Goal: Contribute content: Contribute content

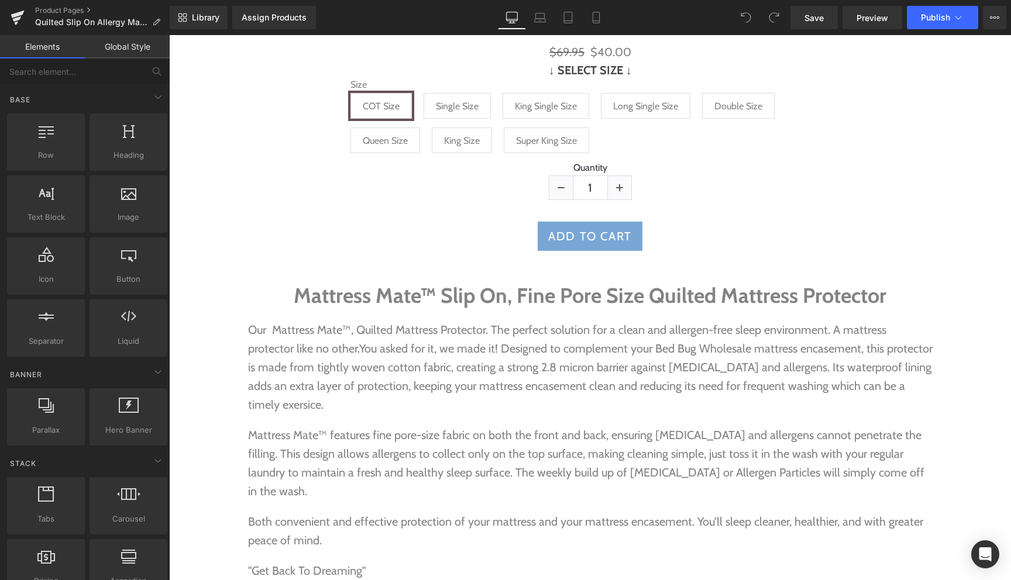
scroll to position [709, 0]
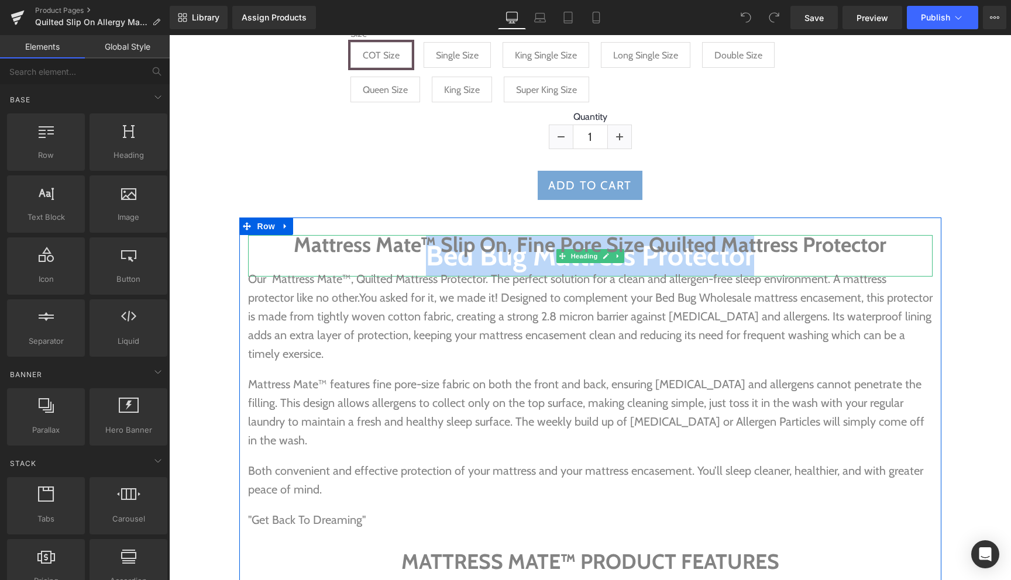
drag, startPoint x: 228, startPoint y: 242, endPoint x: 787, endPoint y: 268, distance: 560.4
click at [618, 246] on icon at bounding box center [618, 245] width 6 height 7
click at [622, 246] on icon at bounding box center [624, 245] width 6 height 6
click at [621, 267] on h1 "Bed Bug Mattress Protector" at bounding box center [590, 256] width 684 height 42
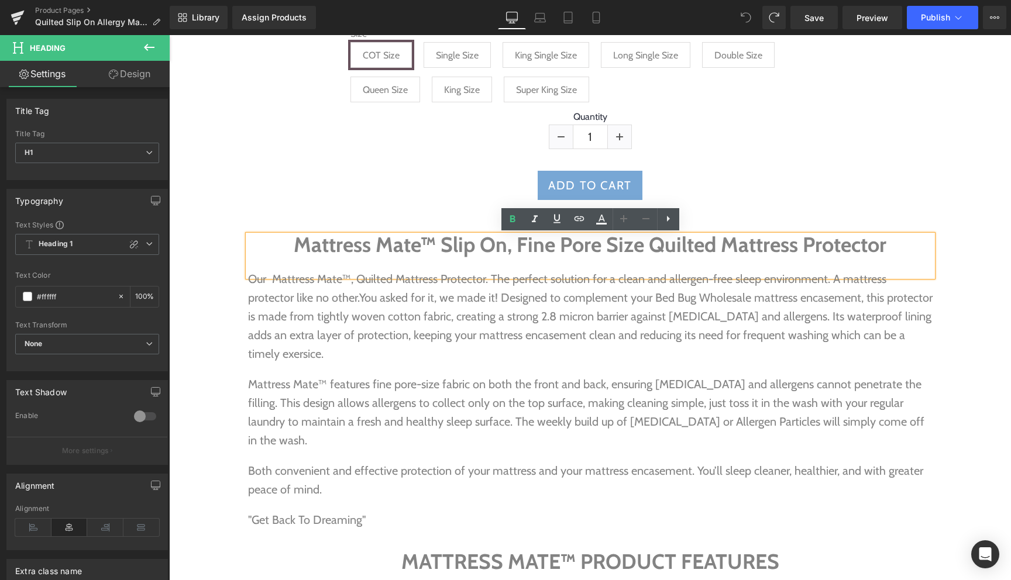
click at [457, 199] on div "Add To Cart" at bounding box center [590, 185] width 830 height 29
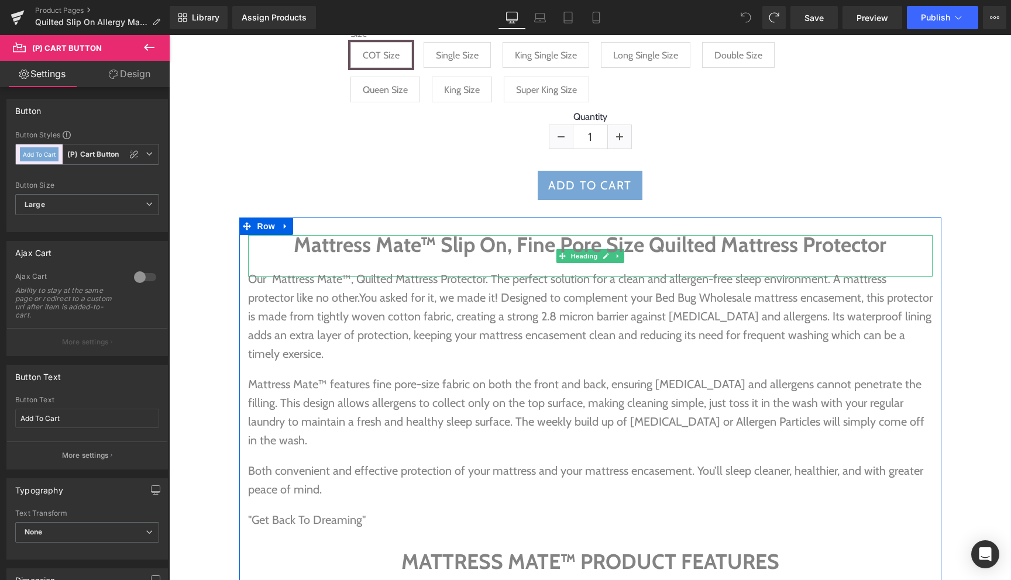
click at [507, 266] on h1 "Bed Bug Mattress Protector" at bounding box center [590, 256] width 684 height 42
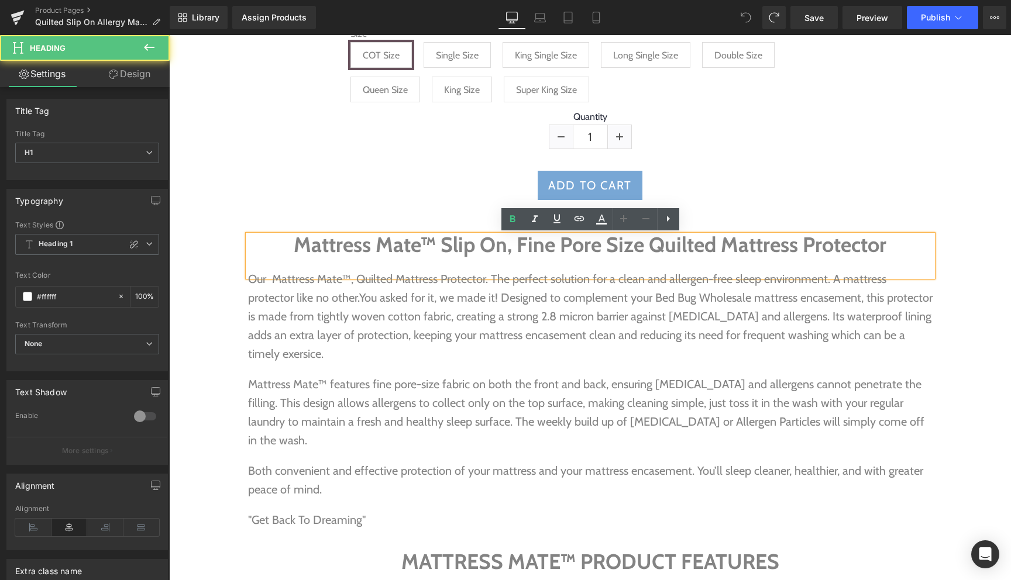
drag, startPoint x: 240, startPoint y: 198, endPoint x: 244, endPoint y: 204, distance: 7.0
click at [240, 199] on div "Add To Cart" at bounding box center [590, 185] width 830 height 29
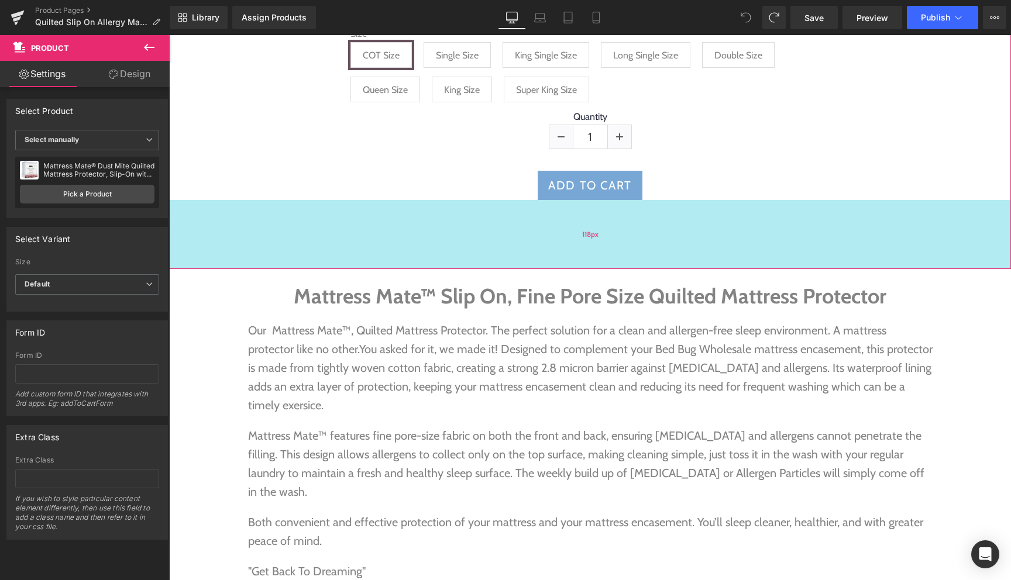
drag, startPoint x: 276, startPoint y: 230, endPoint x: 391, endPoint y: 263, distance: 119.6
click at [391, 263] on div "118px" at bounding box center [590, 234] width 842 height 69
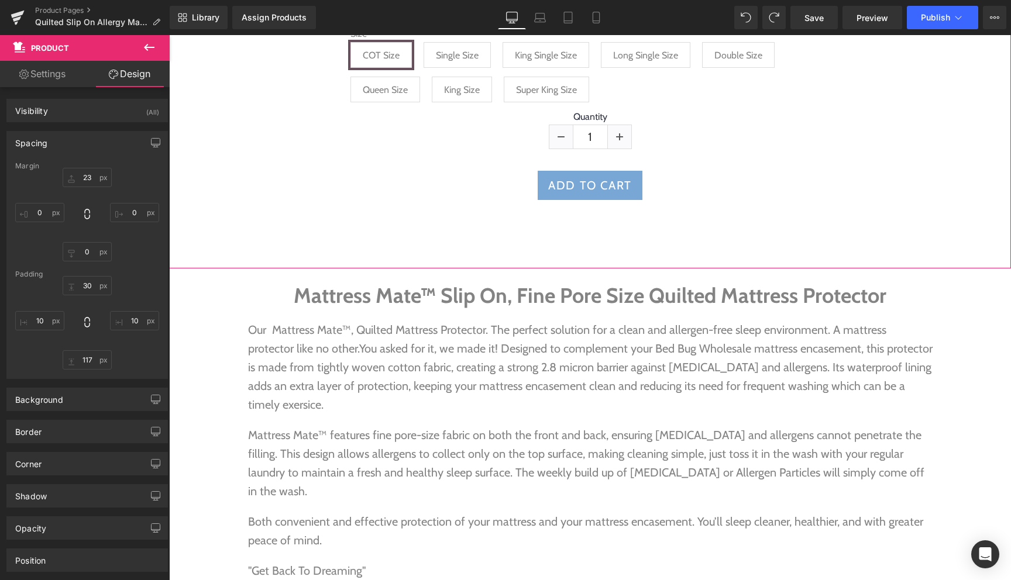
type input "23"
type input "0"
type input "30"
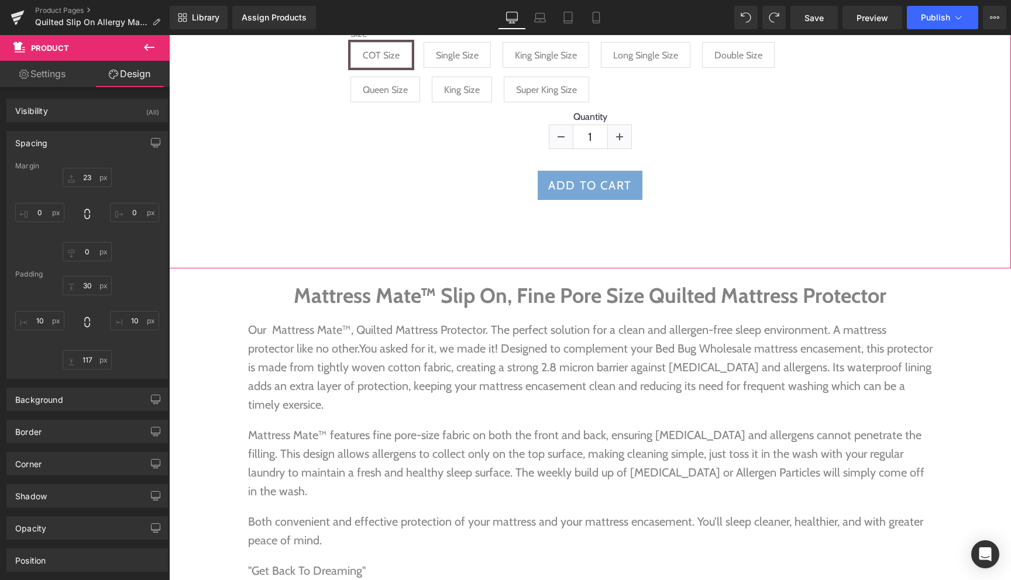
type input "10"
type input "82"
type input "10"
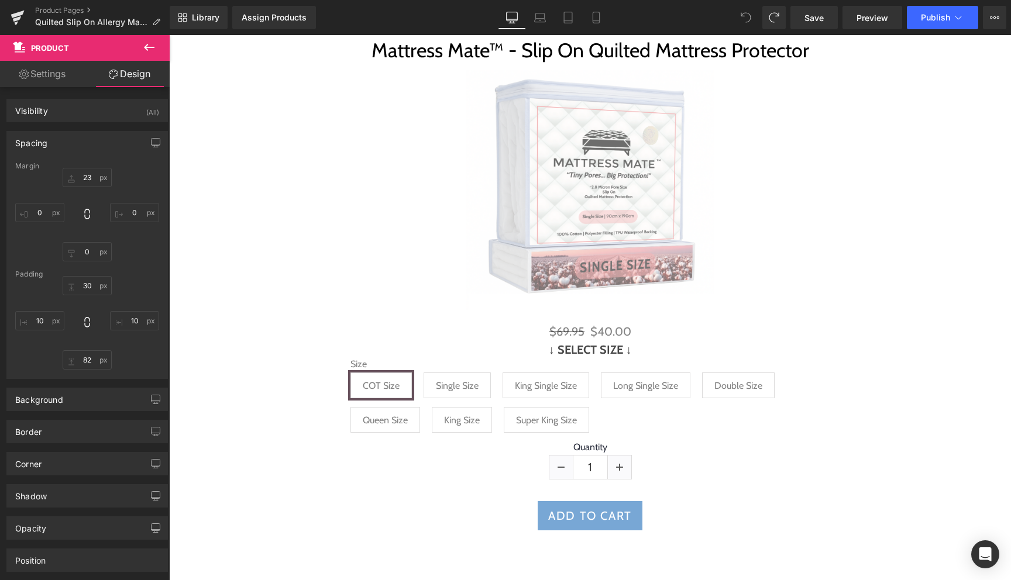
scroll to position [698, 0]
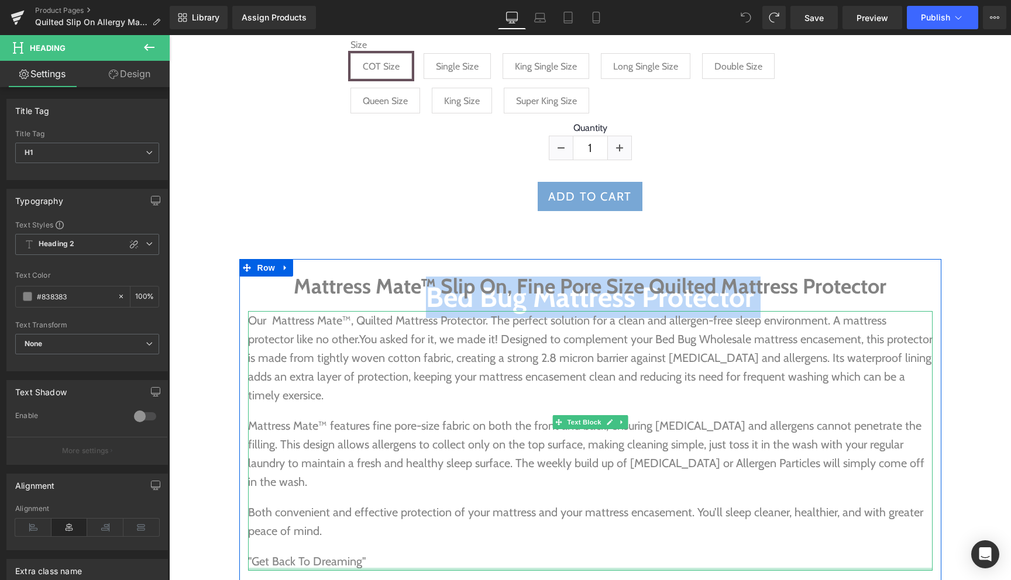
drag, startPoint x: 307, startPoint y: 288, endPoint x: 604, endPoint y: 502, distance: 366.2
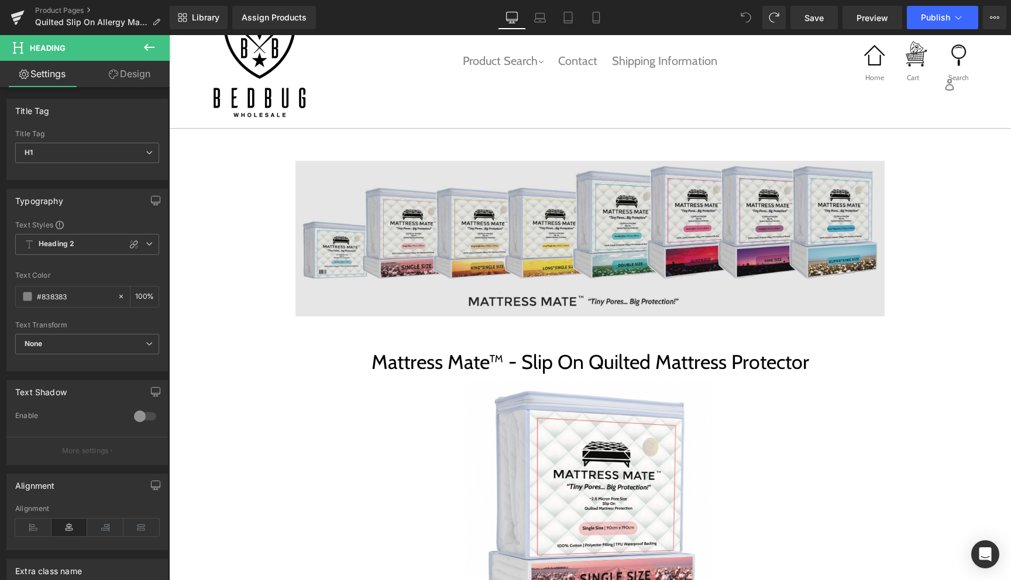
scroll to position [776, 0]
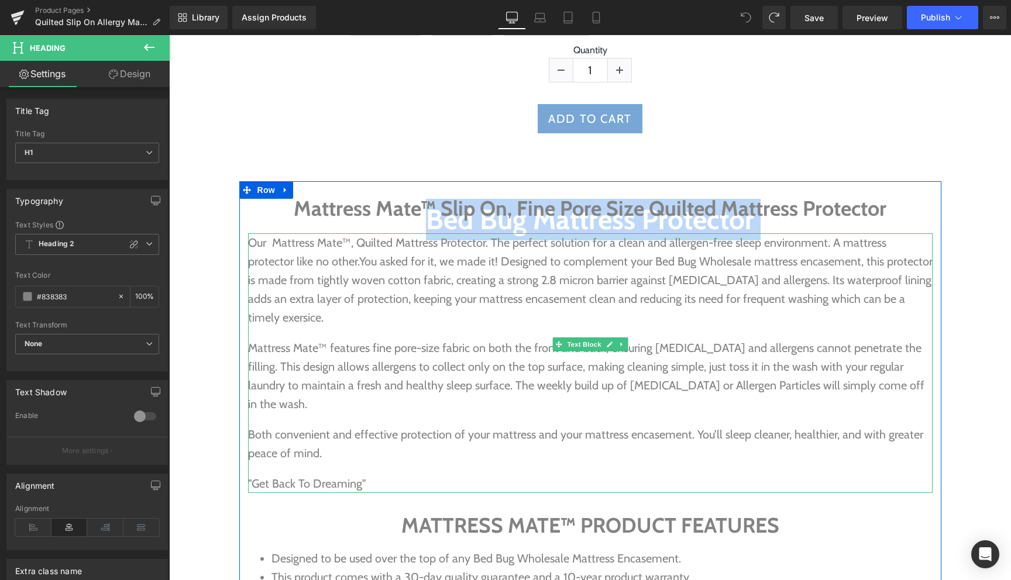
click at [905, 299] on span "You asked for it, we made it! Designed to complement your Bed Bug Wholesale mat…" at bounding box center [590, 289] width 684 height 70
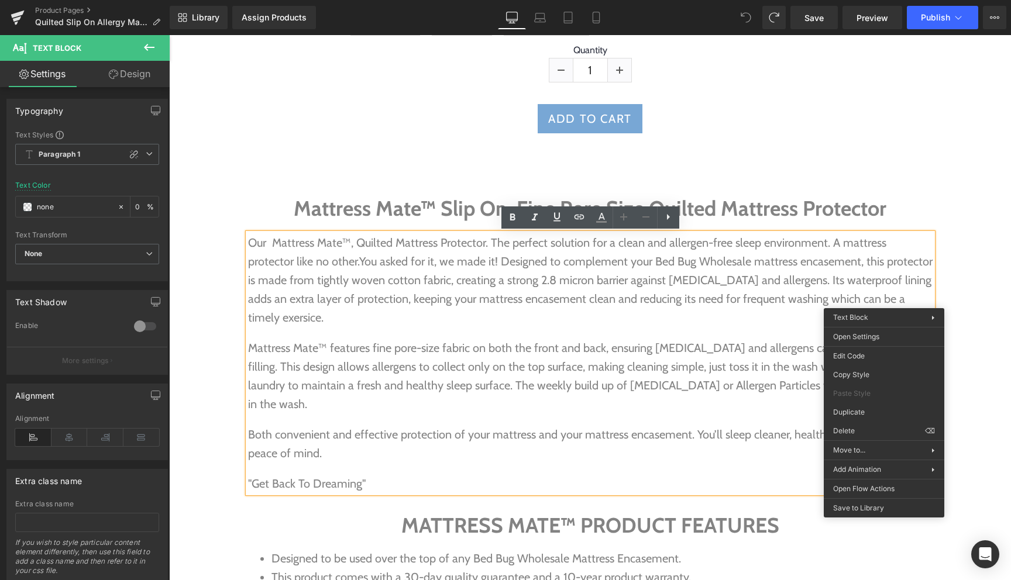
drag, startPoint x: 905, startPoint y: 300, endPoint x: 911, endPoint y: 297, distance: 6.0
click at [905, 300] on span "You asked for it, we made it! Designed to complement your Bed Bug Wholesale mat…" at bounding box center [590, 289] width 684 height 70
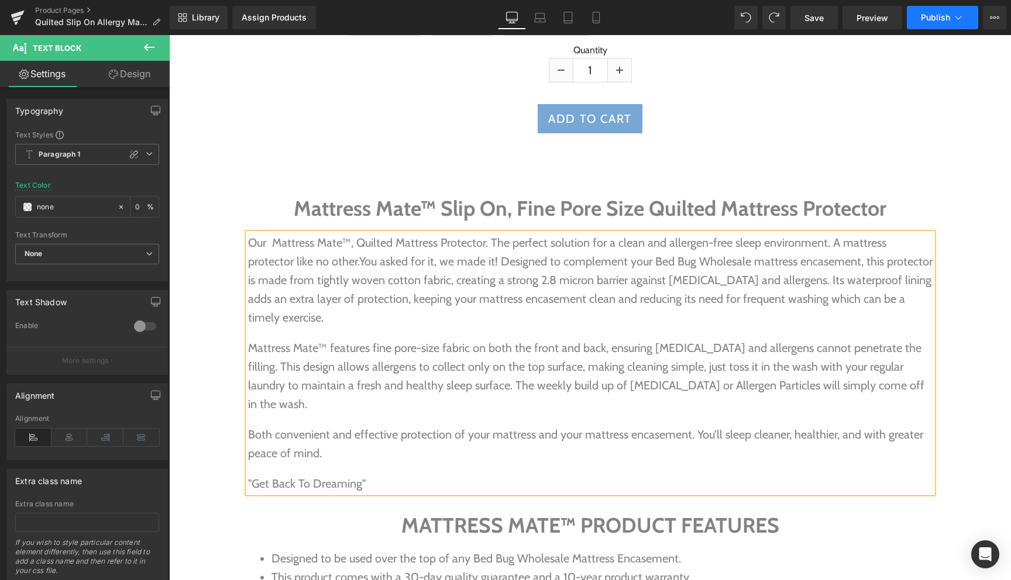
click at [938, 18] on span "Publish" at bounding box center [935, 17] width 29 height 9
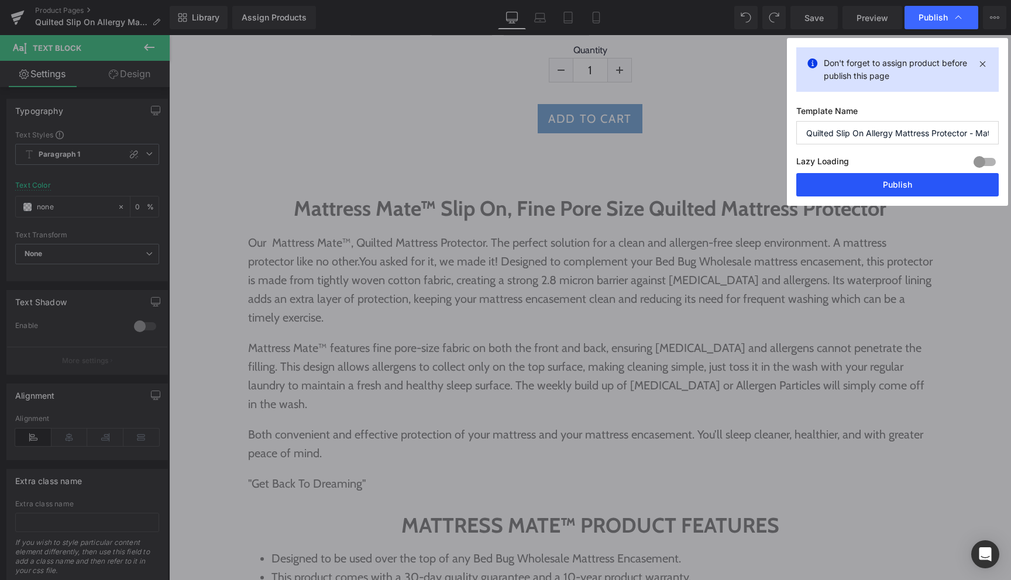
click at [884, 190] on button "Publish" at bounding box center [897, 184] width 202 height 23
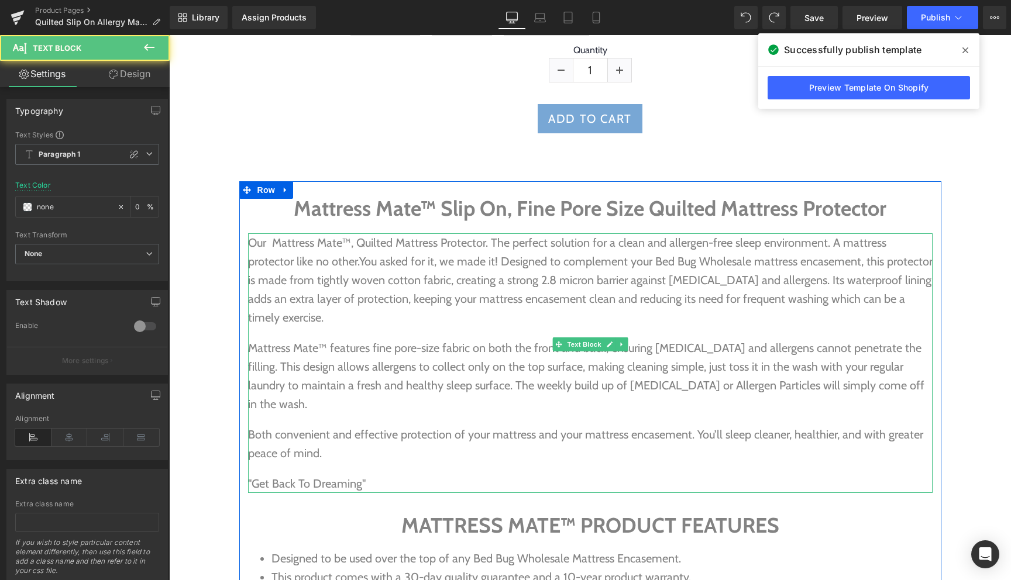
click at [755, 298] on span "You asked for it, we made it! Designed to complement your Bed Bug Wholesale mat…" at bounding box center [590, 289] width 684 height 70
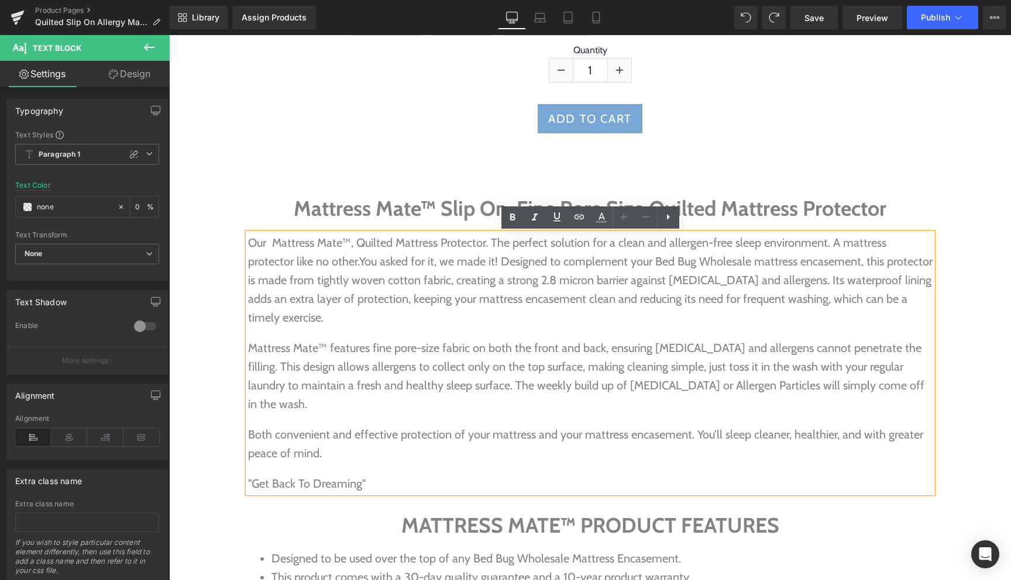
click at [866, 299] on span "You asked for it, we made it! Designed to complement your Bed Bug Wholesale mat…" at bounding box center [590, 289] width 684 height 70
click at [882, 306] on p "Our Mattress Mate™, Quilted Mattress Protector. The perfect solution for a clea…" at bounding box center [590, 280] width 684 height 94
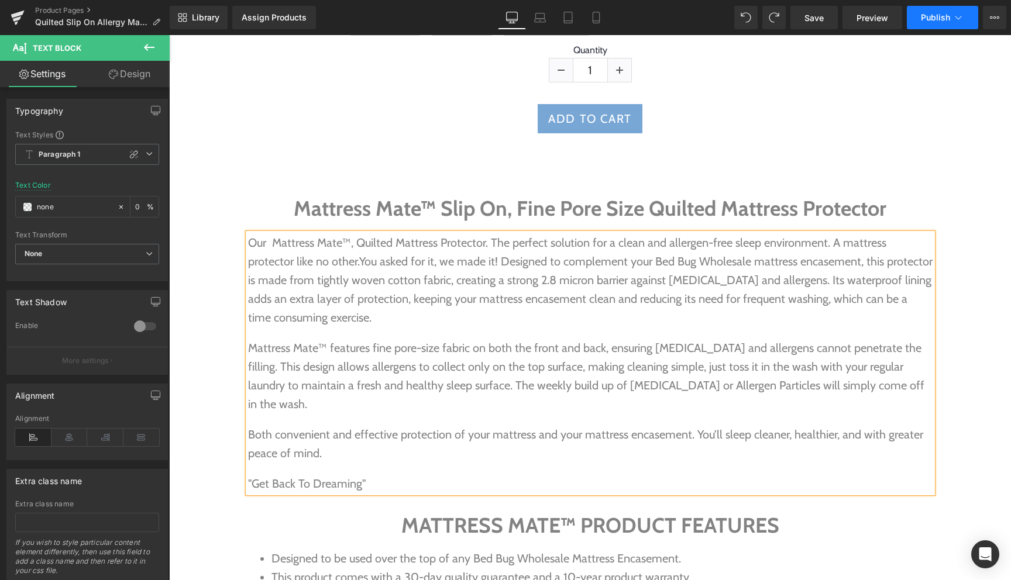
click at [935, 19] on span "Publish" at bounding box center [935, 17] width 29 height 9
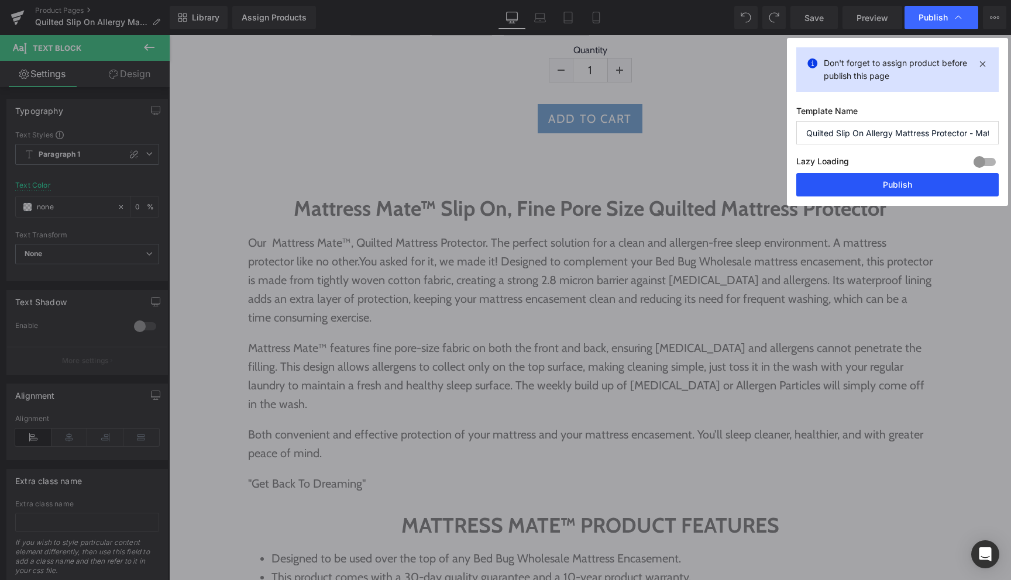
click at [884, 187] on button "Publish" at bounding box center [897, 184] width 202 height 23
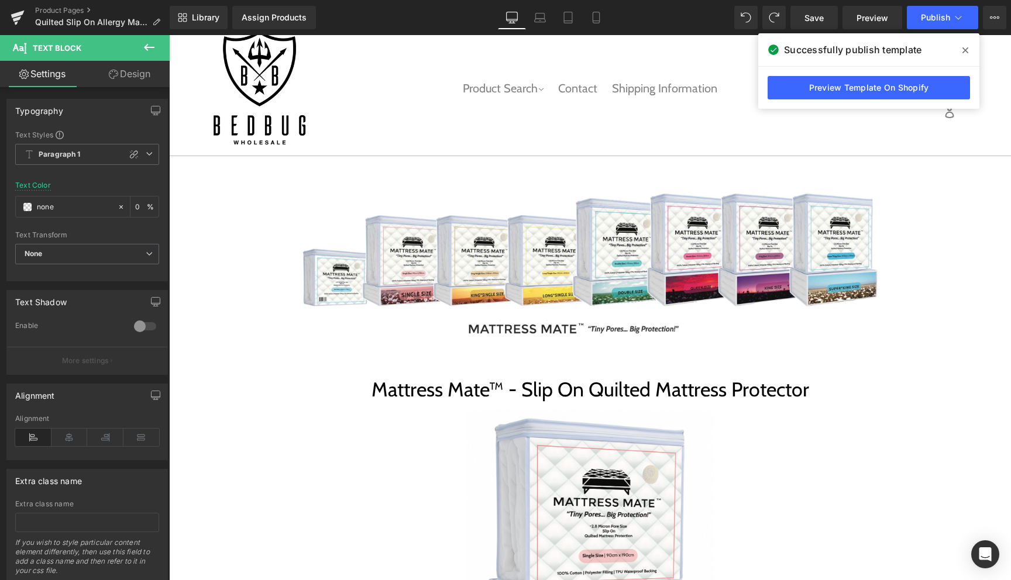
scroll to position [0, 0]
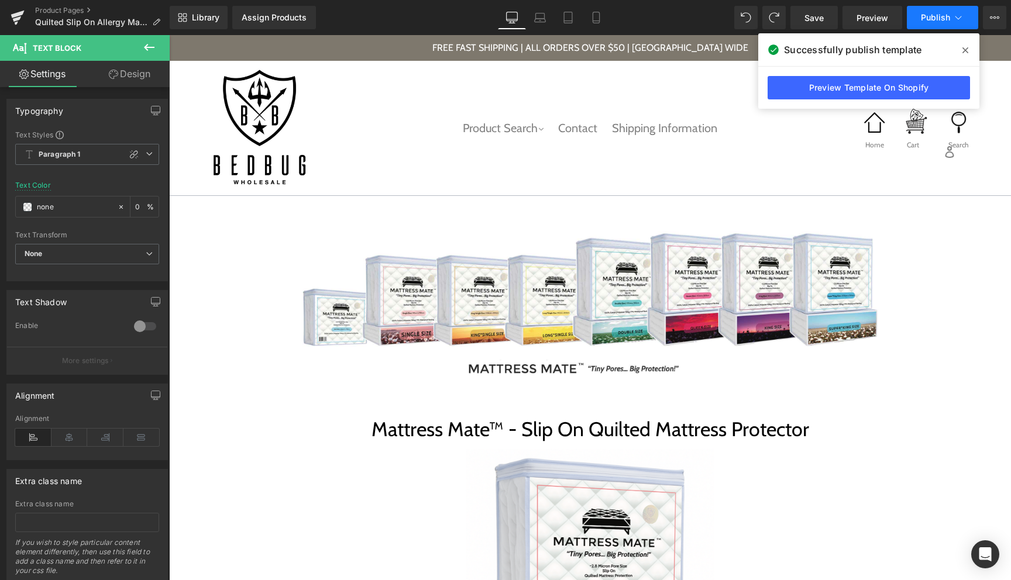
click at [942, 19] on span "Publish" at bounding box center [935, 17] width 29 height 9
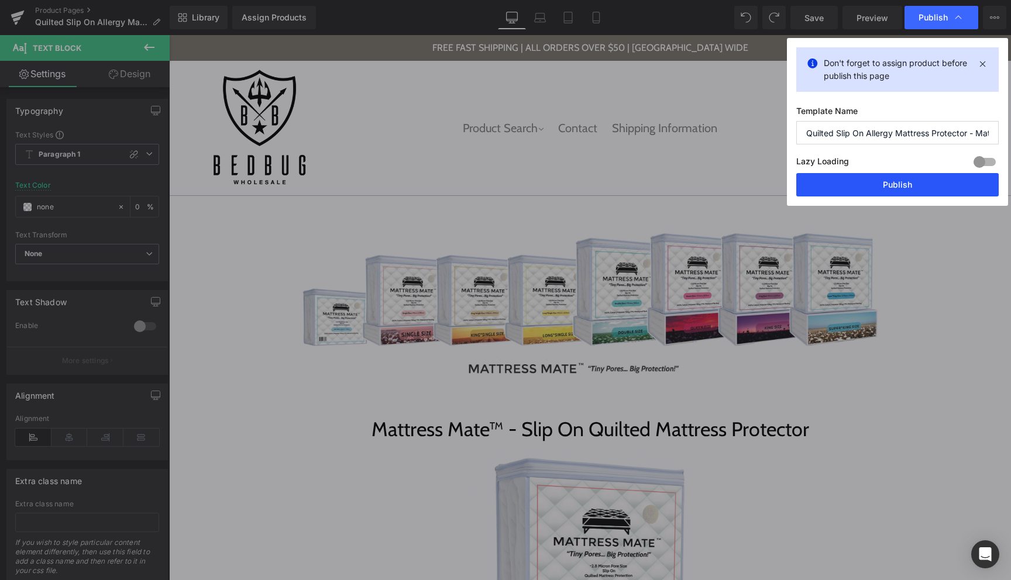
click at [893, 185] on button "Publish" at bounding box center [897, 184] width 202 height 23
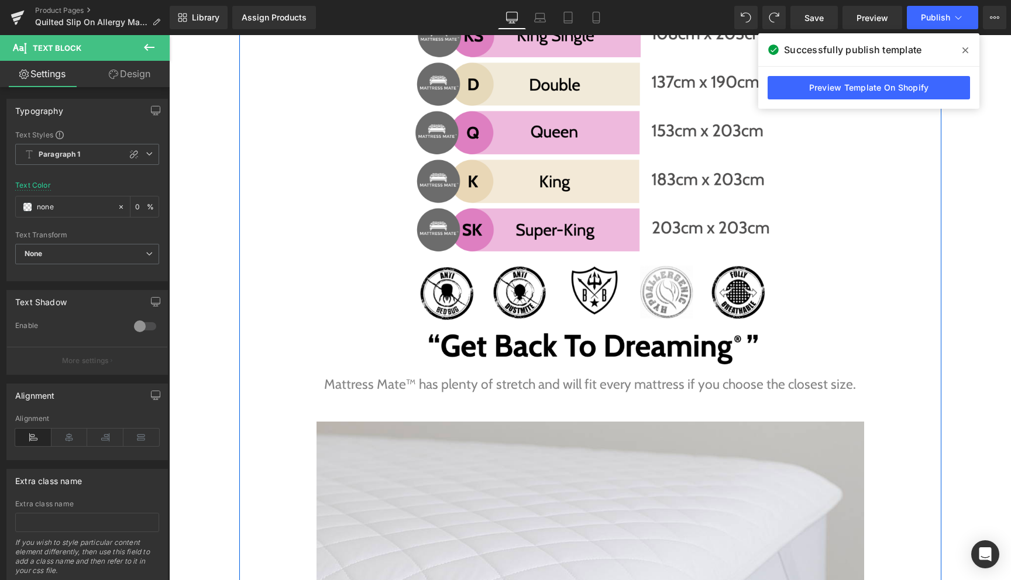
scroll to position [2246, 0]
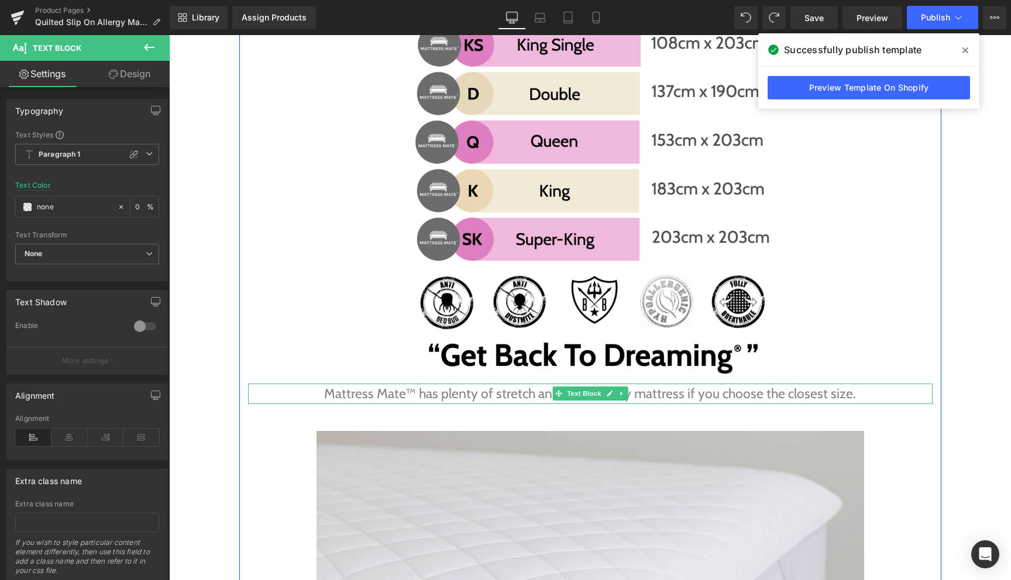
click at [683, 384] on p "Mattress Mate™ has plenty of stretch and will fit every mattress if you choose …" at bounding box center [590, 394] width 684 height 20
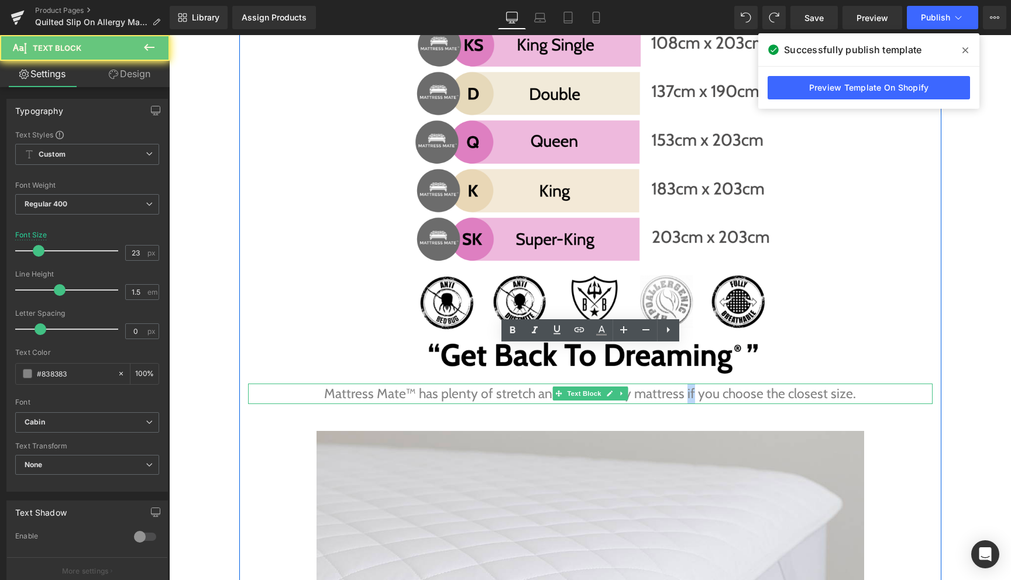
click at [683, 384] on p "Mattress Mate™ has plenty of stretch and will fit every mattress if you choose …" at bounding box center [590, 394] width 684 height 20
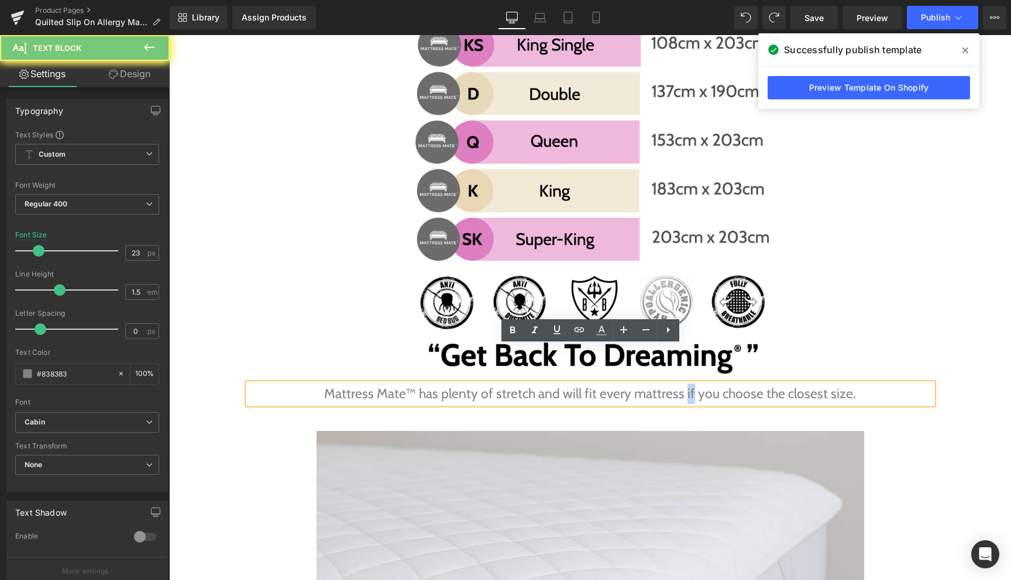
click at [683, 384] on p "Mattress Mate™ has plenty of stretch and will fit every mattress if you choose …" at bounding box center [590, 394] width 684 height 20
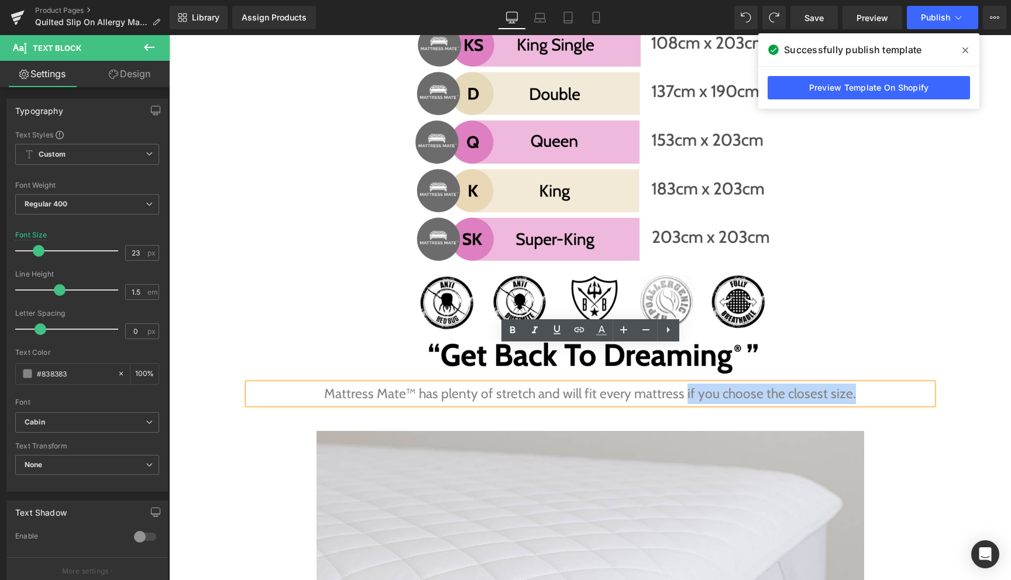
drag, startPoint x: 850, startPoint y: 359, endPoint x: 683, endPoint y: 359, distance: 167.3
click at [683, 384] on p "Mattress Mate™ has plenty of stretch and will fit every mattress if you choose …" at bounding box center [590, 394] width 684 height 20
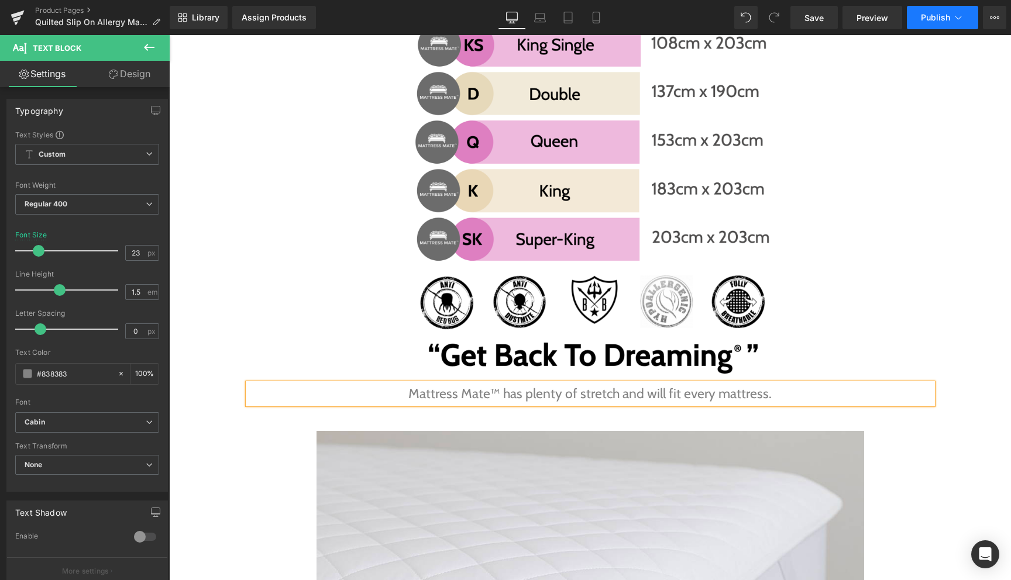
click at [946, 20] on span "Publish" at bounding box center [935, 17] width 29 height 9
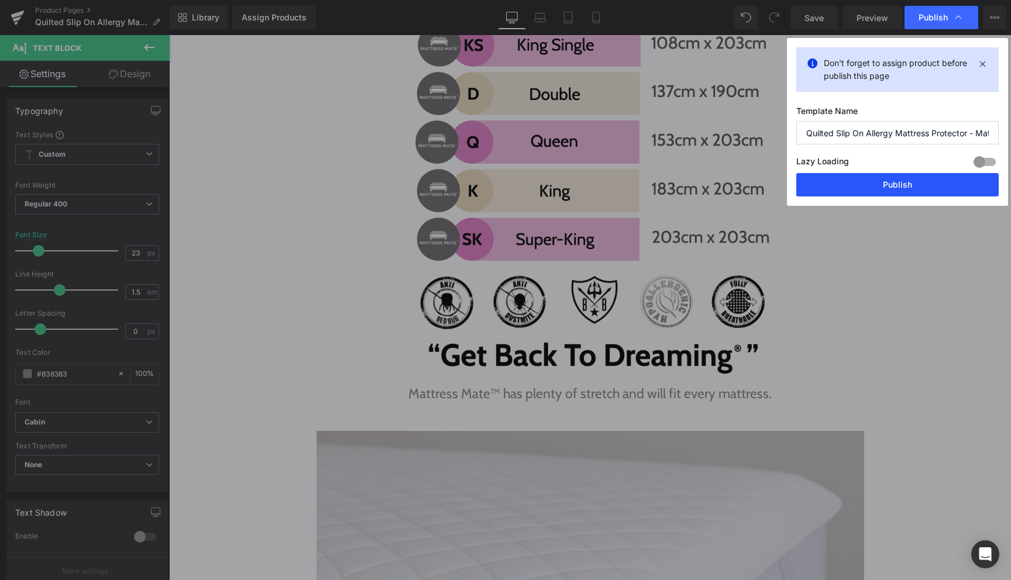
click at [883, 185] on button "Publish" at bounding box center [897, 184] width 202 height 23
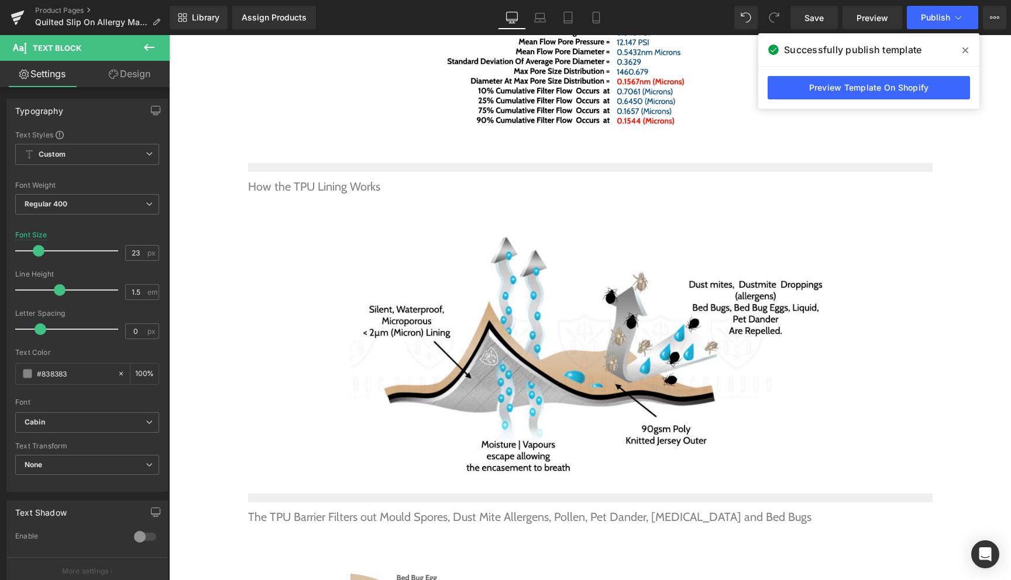
scroll to position [3538, 0]
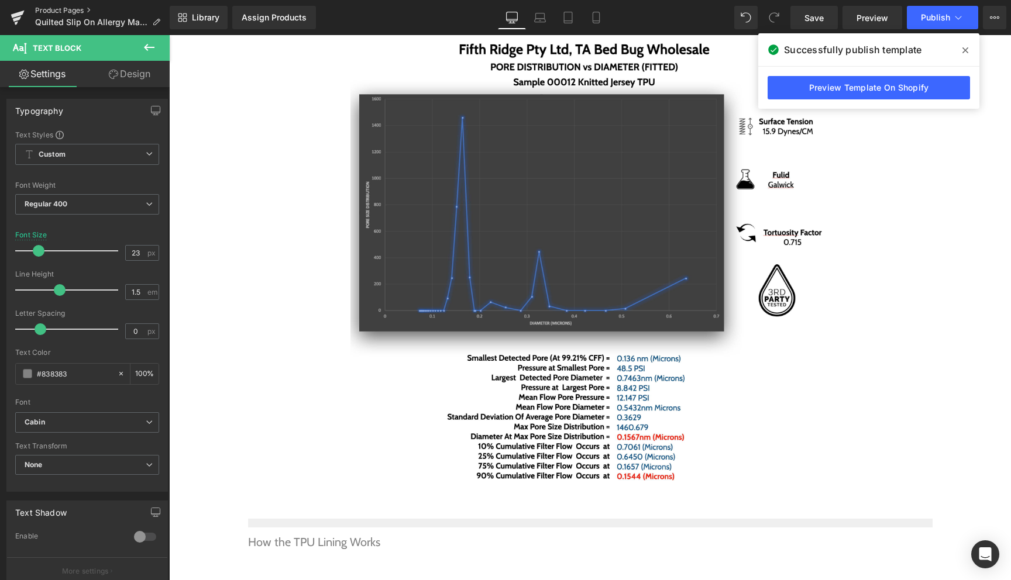
click at [56, 11] on link "Product Pages" at bounding box center [102, 10] width 135 height 9
